Goal: Navigation & Orientation: Find specific page/section

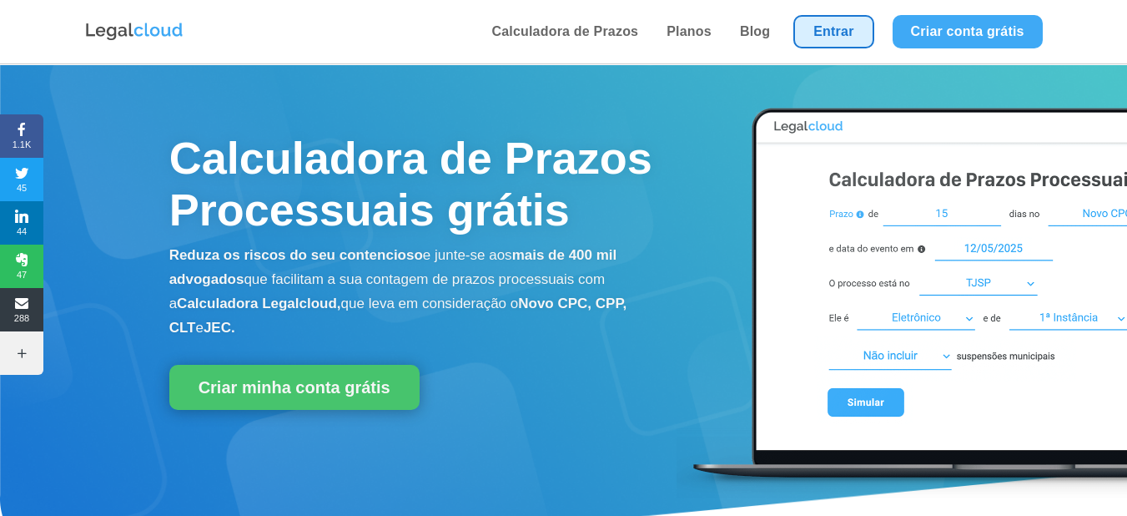
click at [819, 33] on link "Entrar" at bounding box center [834, 31] width 80 height 33
click at [835, 35] on link "Entrar" at bounding box center [834, 31] width 80 height 33
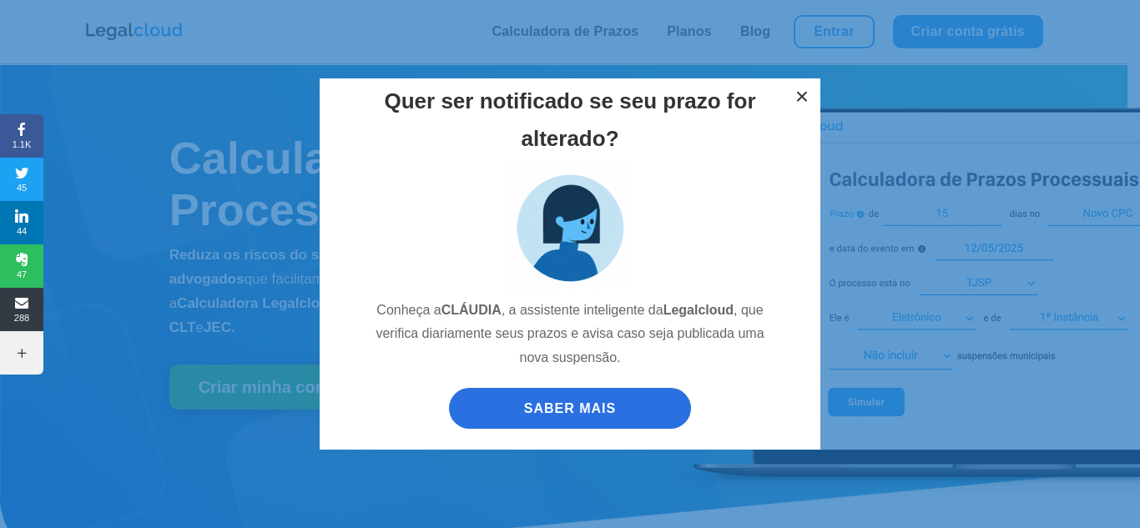
click at [809, 100] on button "×" at bounding box center [802, 96] width 37 height 37
